Goal: Task Accomplishment & Management: Manage account settings

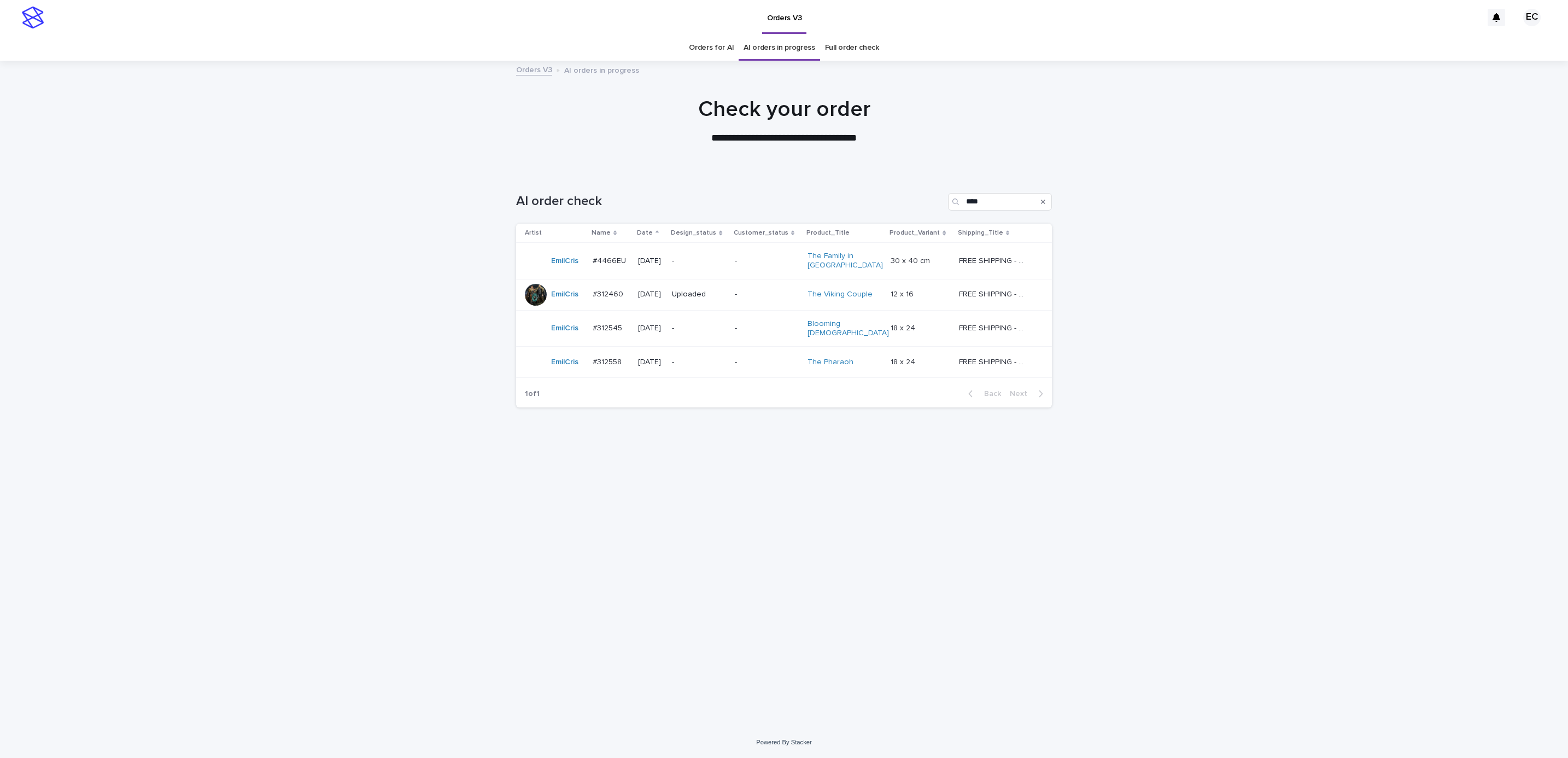
click at [749, 264] on p "-" at bounding box center [766, 261] width 64 height 9
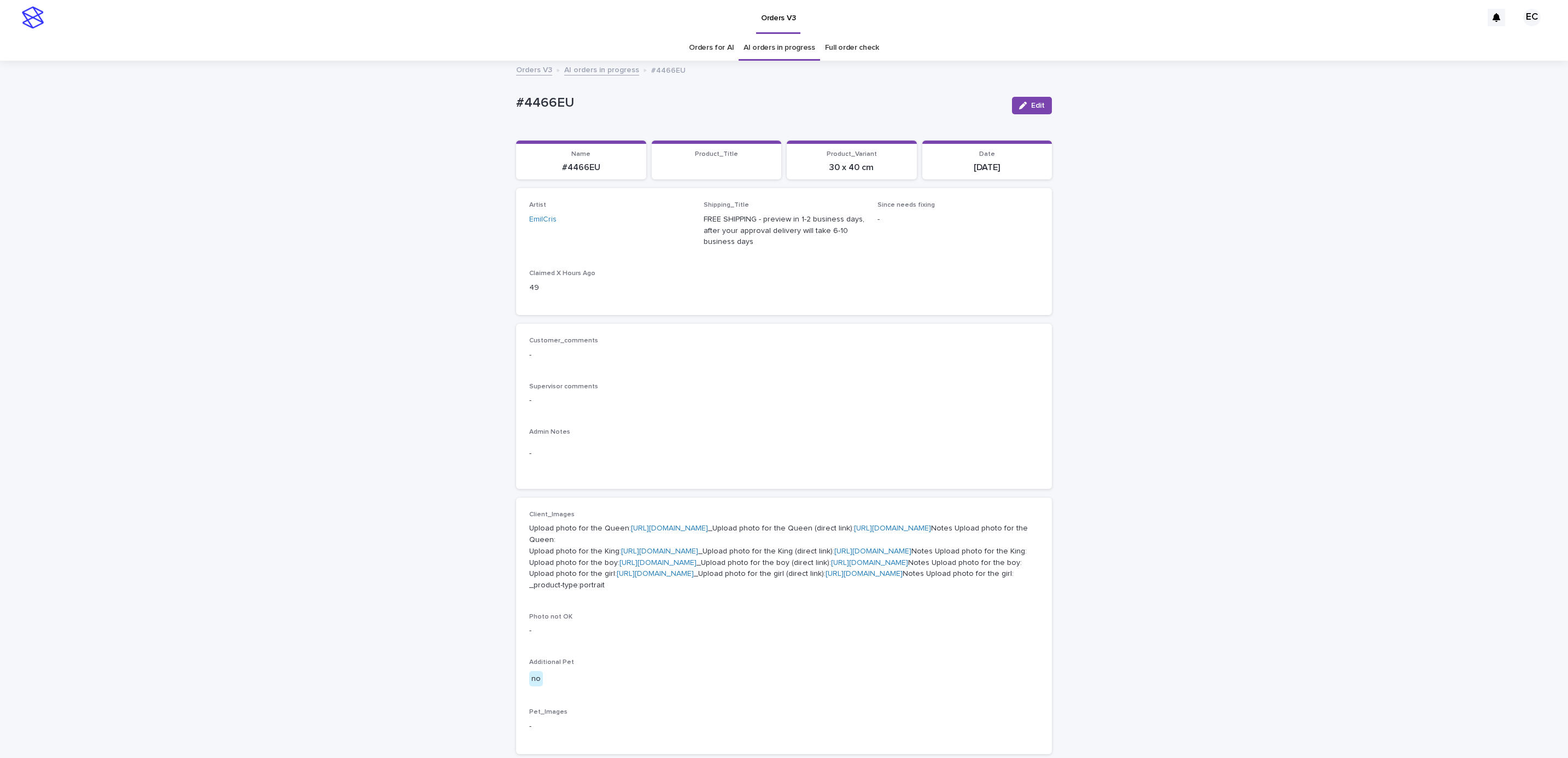
click at [1186, 290] on div "Loading... Saving… Loading... Saving… #4466EU Edit #4466EU Edit Sorry, there wa…" at bounding box center [784, 588] width 1568 height 1053
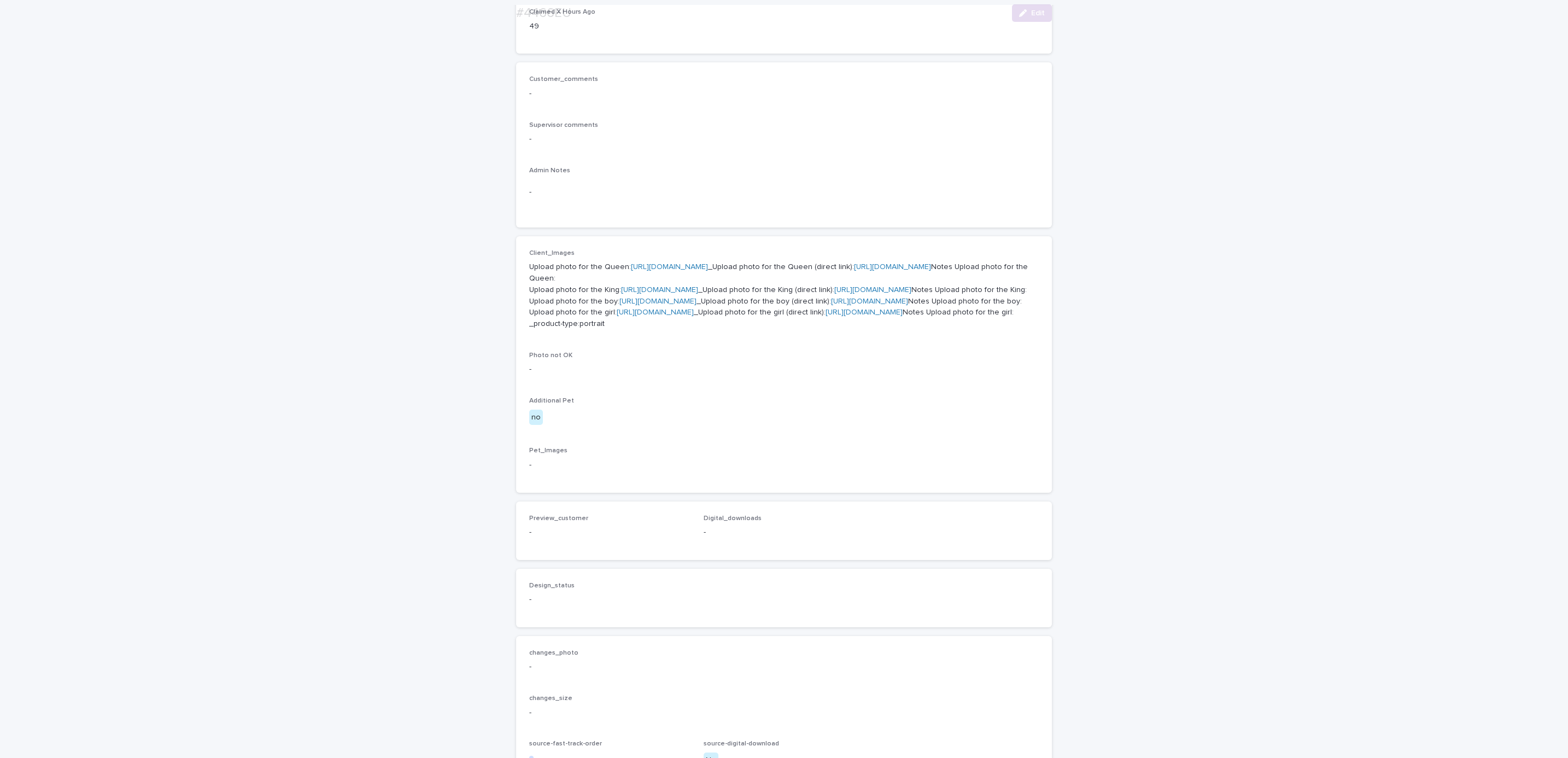
scroll to position [604, 0]
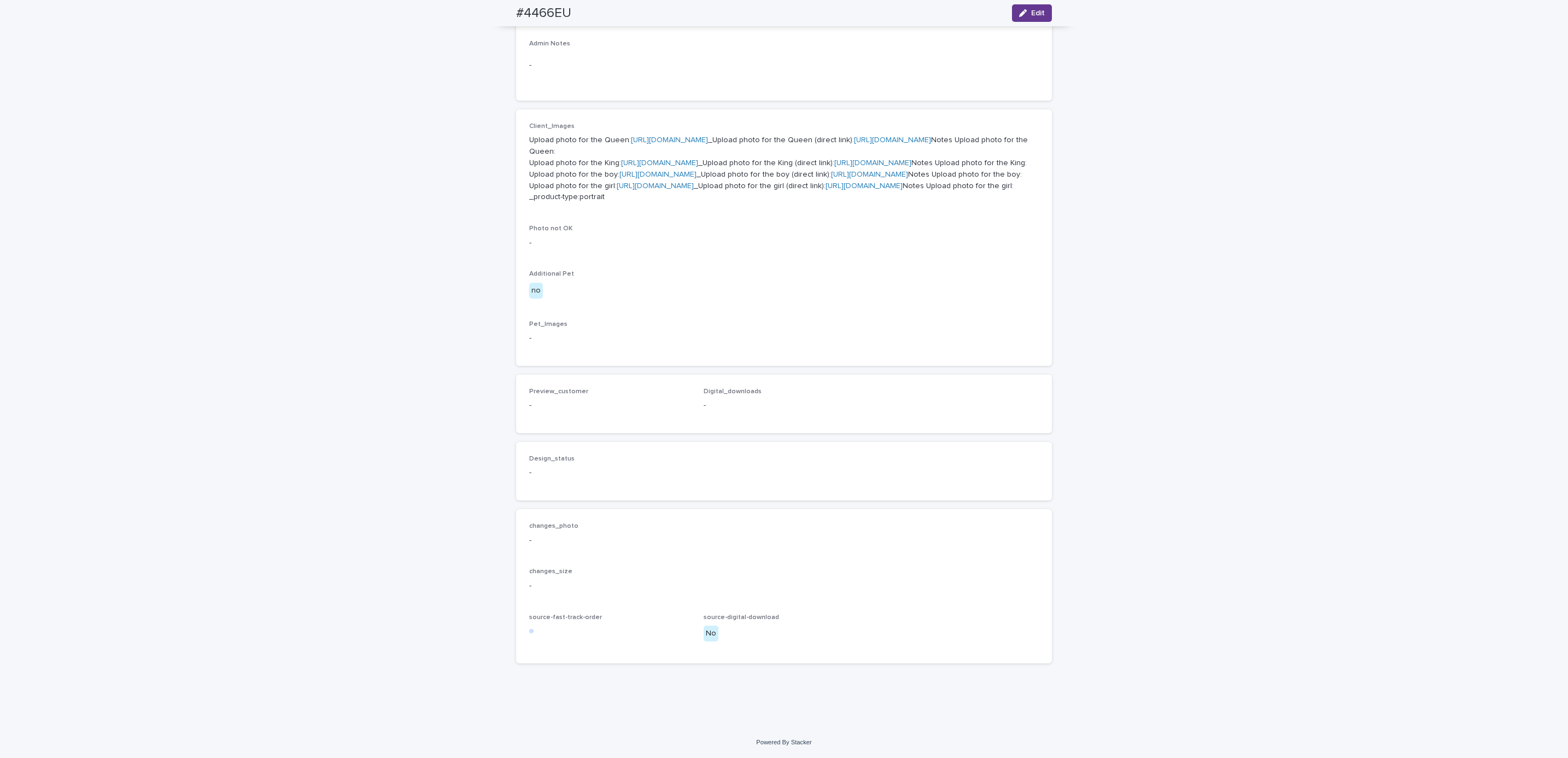
click at [1034, 13] on span "Edit" at bounding box center [1038, 13] width 13 height 8
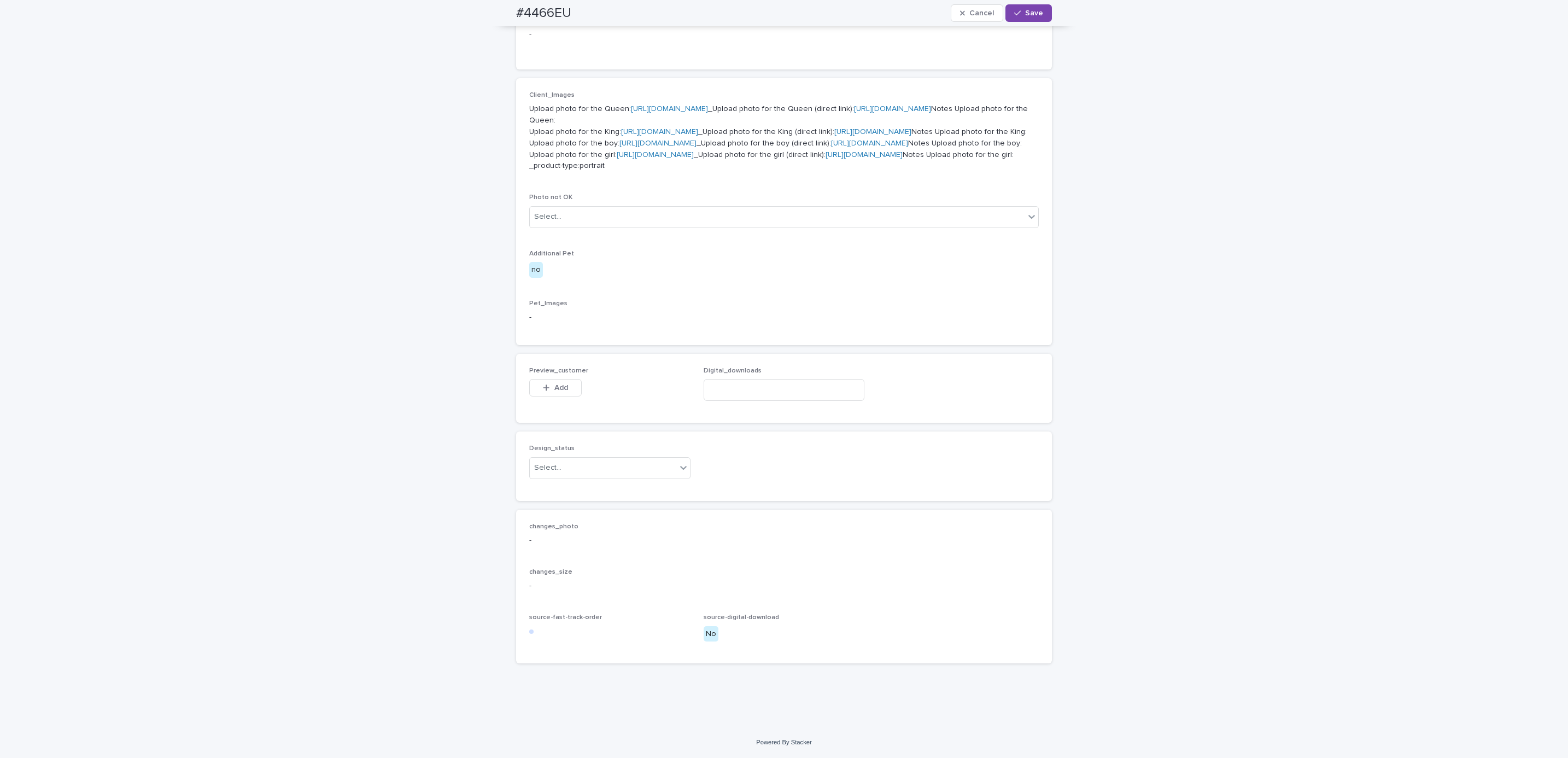
scroll to position [620, 0]
click at [559, 396] on button "Add" at bounding box center [555, 387] width 52 height 18
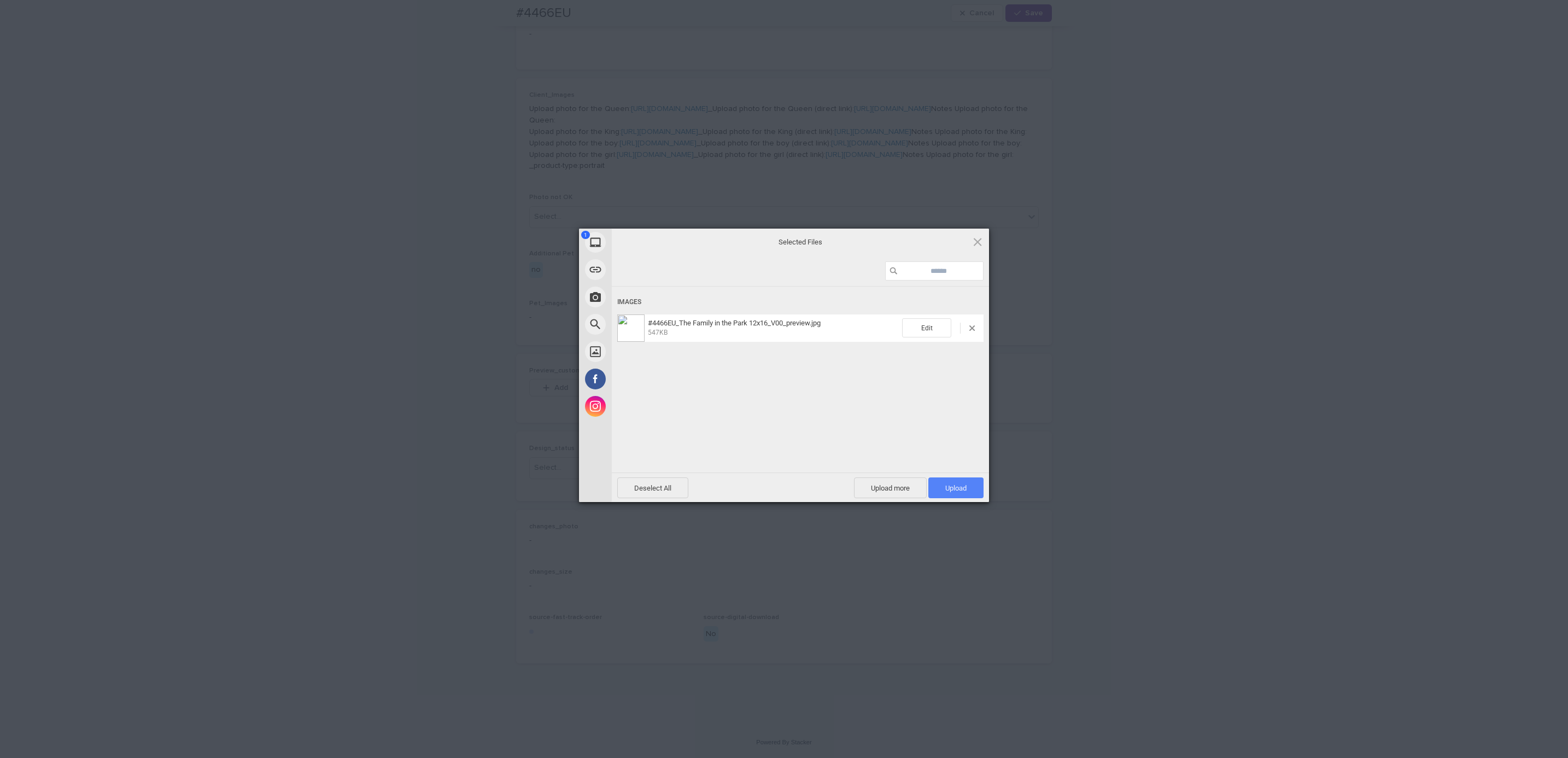
click at [982, 488] on span "Upload 1" at bounding box center [956, 488] width 55 height 21
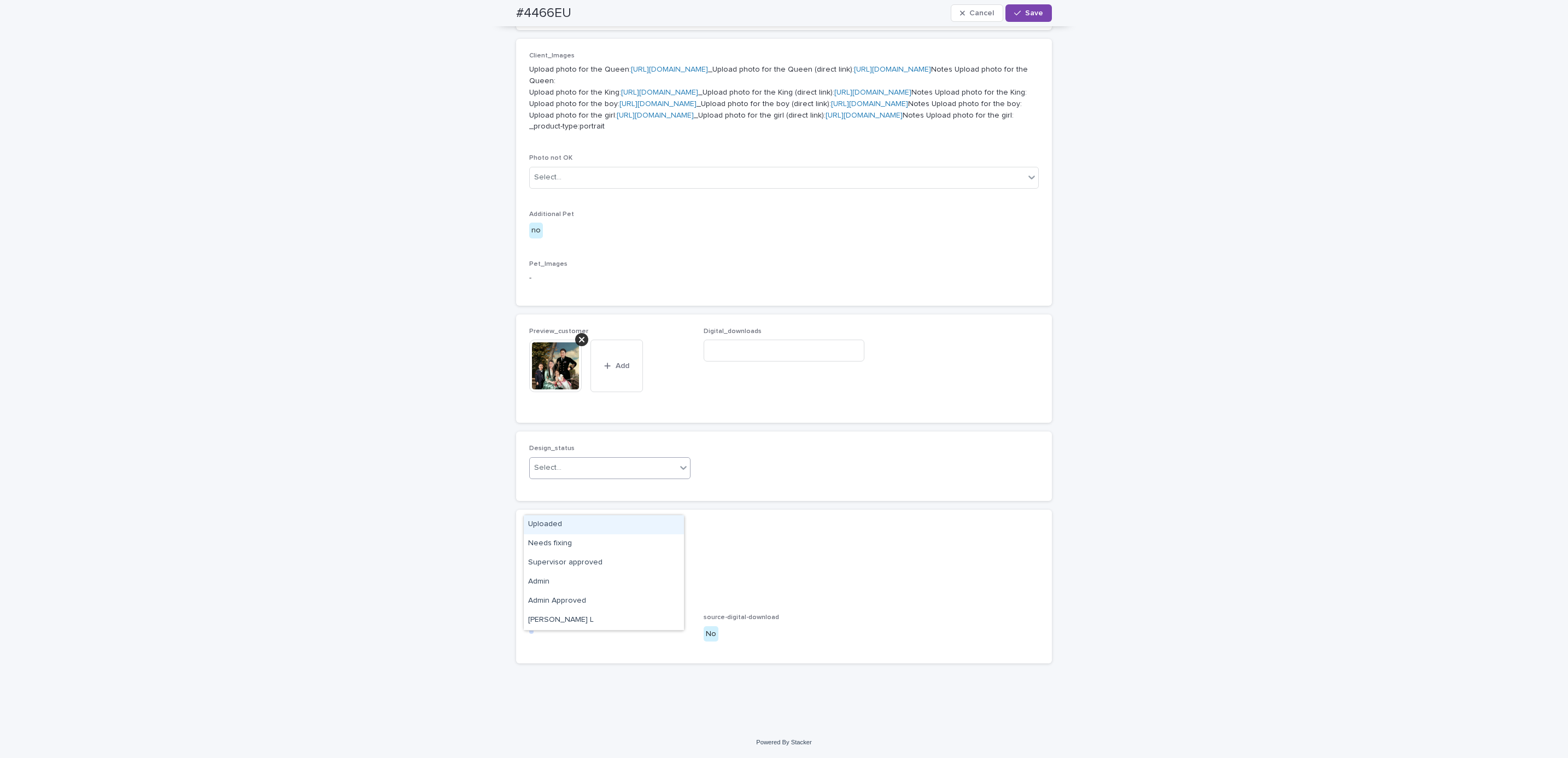
click at [624, 529] on div "Uploaded" at bounding box center [603, 524] width 160 height 19
click at [1023, 19] on button "Save" at bounding box center [1029, 13] width 46 height 18
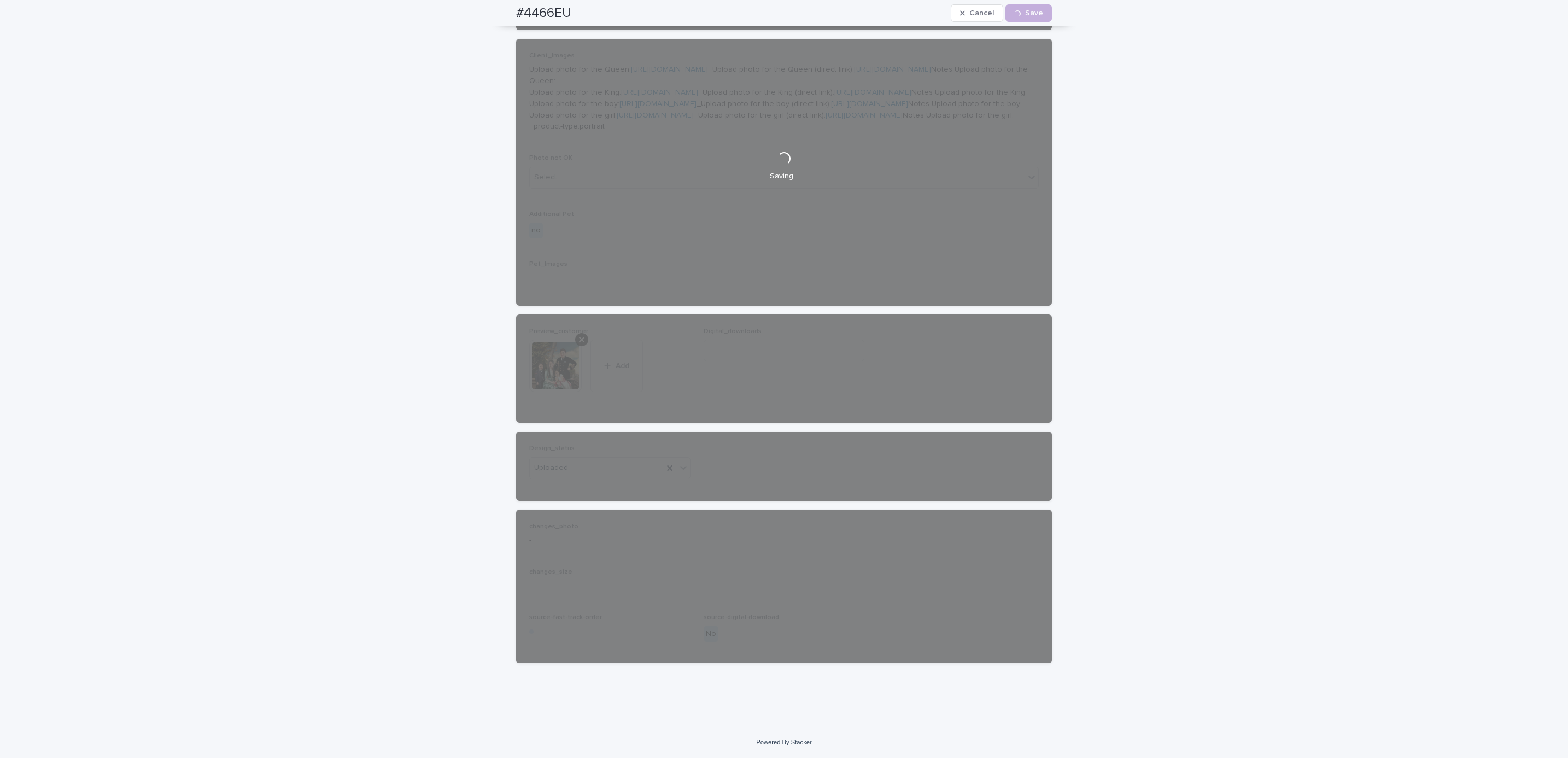
click at [506, 10] on div "#4466EU Cancel Loading... Save" at bounding box center [784, 13] width 588 height 26
click at [578, 2] on div "#4466EU Cancel Loading... Save" at bounding box center [784, 13] width 536 height 26
copy h2 "#4466EU"
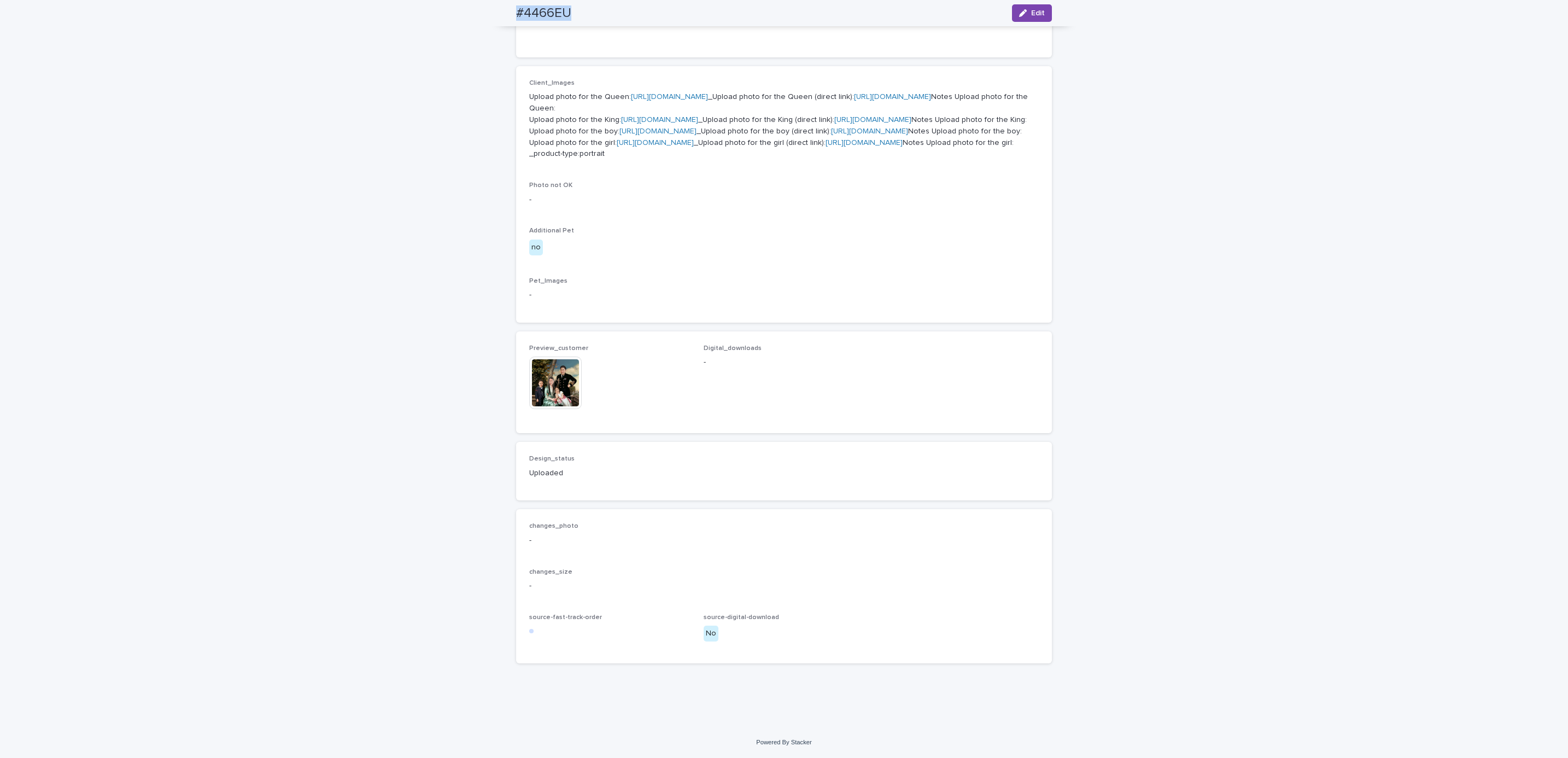
scroll to position [625, 0]
click at [246, 248] on div "Loading... Saving… Loading... Saving… #4466EU Edit #4466EU Edit Sorry, there wa…" at bounding box center [784, 174] width 1568 height 1107
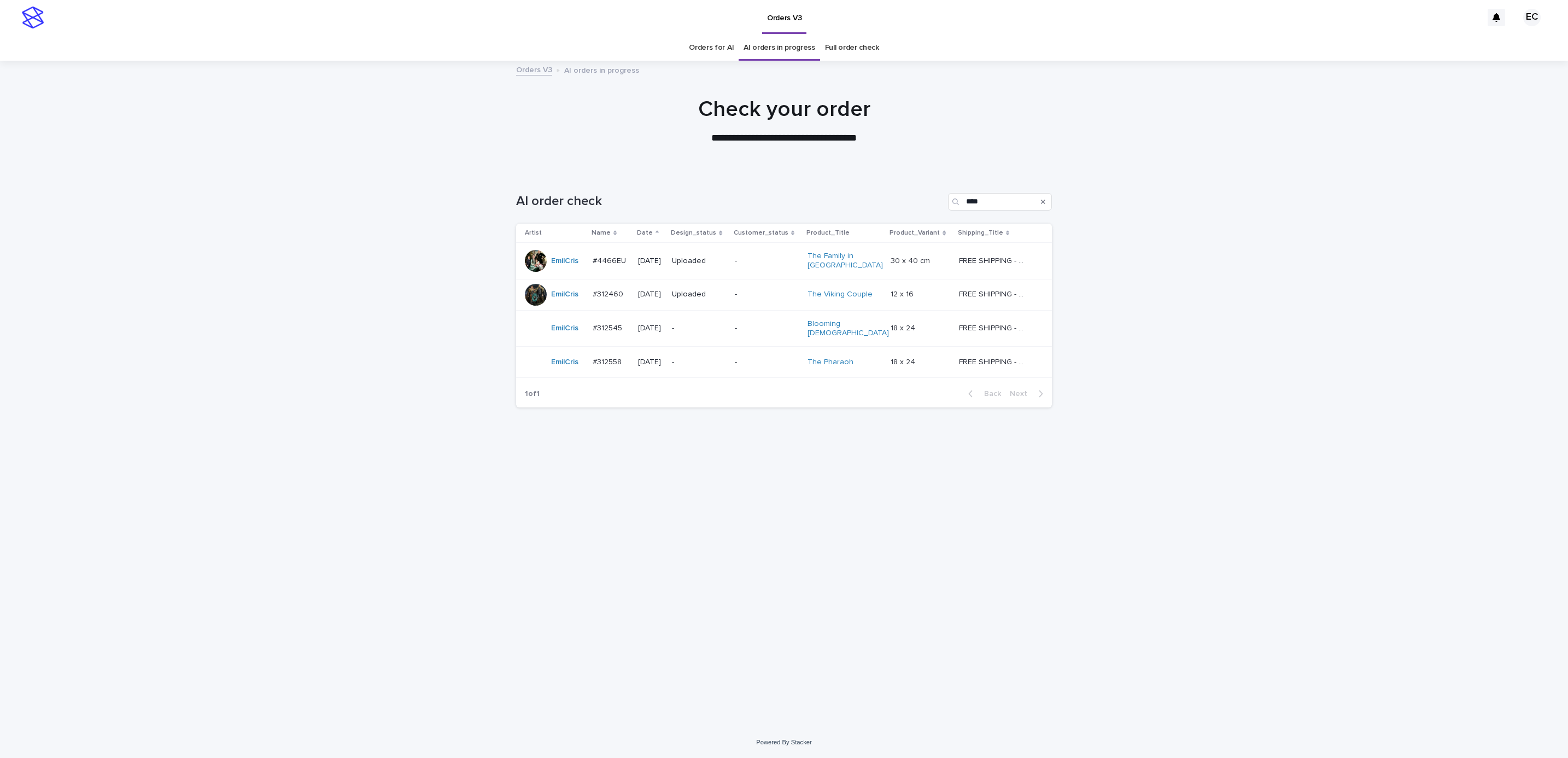
click at [1306, 357] on div "Loading... Saving… Loading... Saving… AI order check **** Artist Name Date Desi…" at bounding box center [784, 449] width 1568 height 556
click at [749, 336] on td "-" at bounding box center [766, 328] width 72 height 37
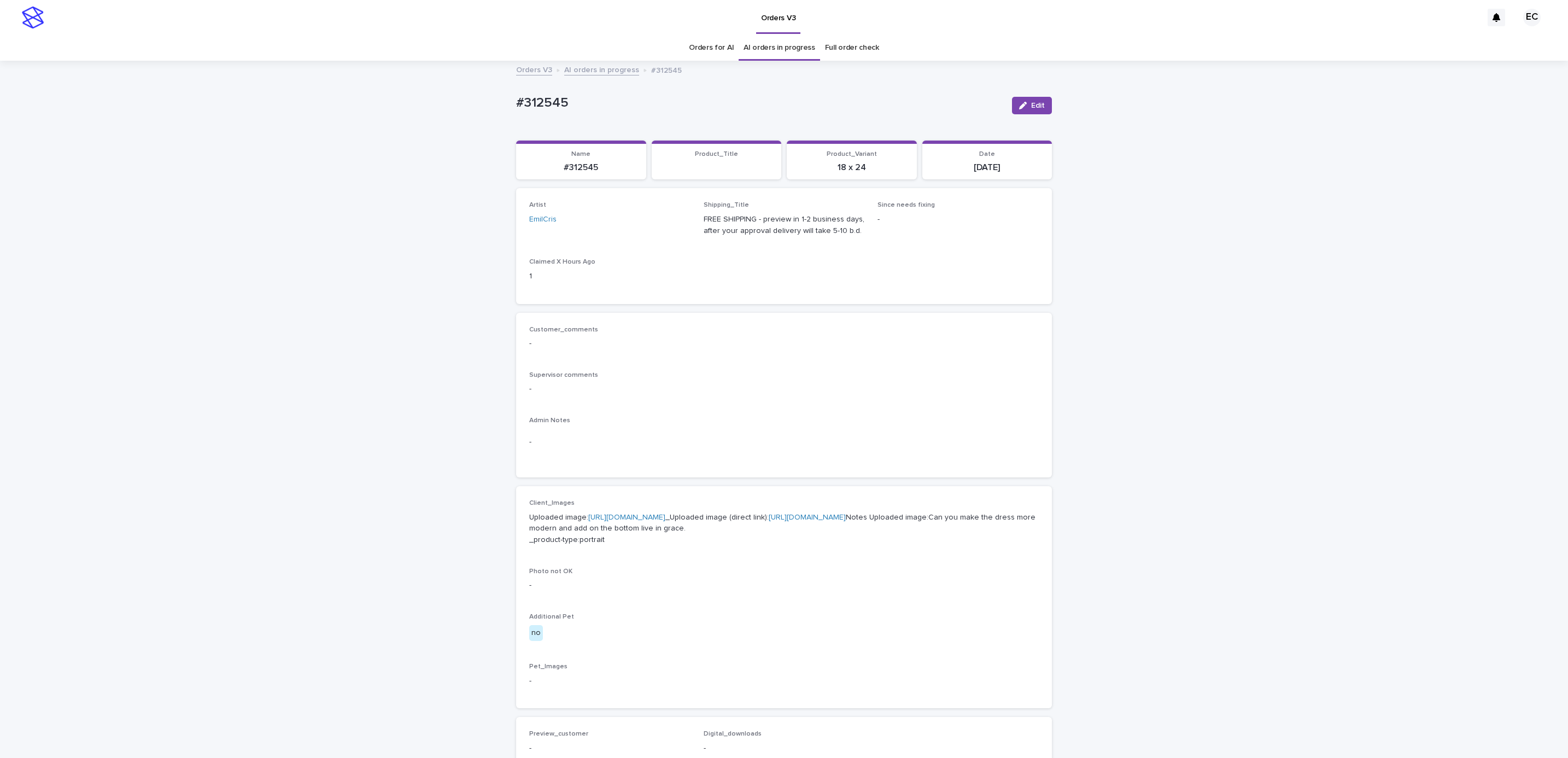
click at [646, 508] on div "Client_Images Uploaded image: [URL][DOMAIN_NAME] _Uploaded image (direct link):…" at bounding box center [783, 527] width 509 height 55
click at [883, 522] on p "Uploaded image: [URL][DOMAIN_NAME] _Uploaded image (direct link): [URL][DOMAIN_…" at bounding box center [783, 539] width 509 height 34
click at [665, 524] on link "[URL][DOMAIN_NAME]" at bounding box center [626, 527] width 77 height 8
click at [348, 168] on div "Loading... Saving… Loading... Saving… #312545 Edit #312545 Edit Sorry, there wa…" at bounding box center [784, 570] width 1568 height 1018
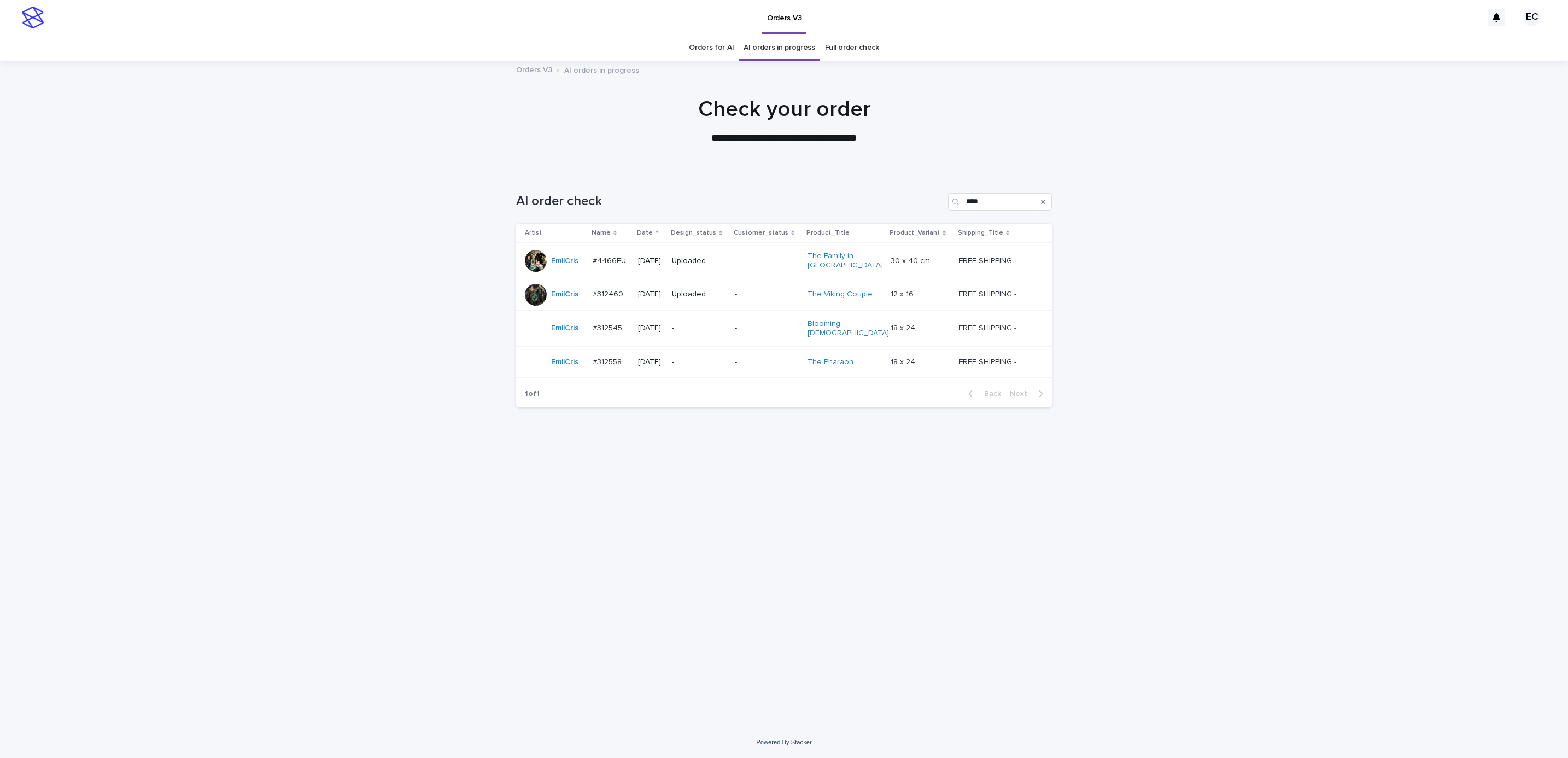
click at [709, 364] on div "-" at bounding box center [699, 362] width 54 height 18
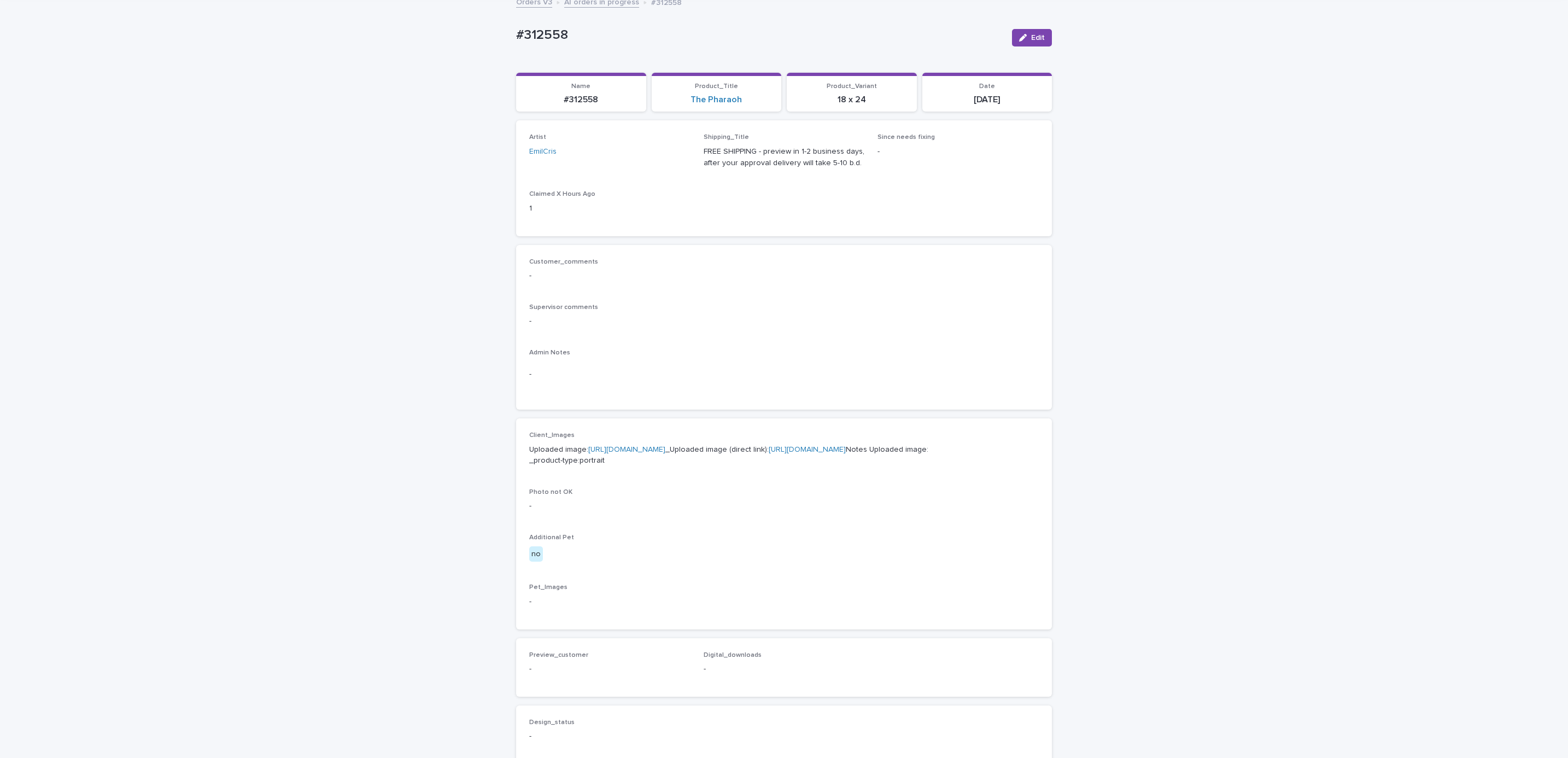
scroll to position [71, 0]
click at [665, 444] on link "[URL][DOMAIN_NAME]" at bounding box center [626, 446] width 77 height 8
click at [358, 170] on div "Loading... Saving… Loading... Saving… #312558 Edit #312558 Edit Sorry, there wa…" at bounding box center [784, 489] width 1568 height 996
